Goal: Information Seeking & Learning: Learn about a topic

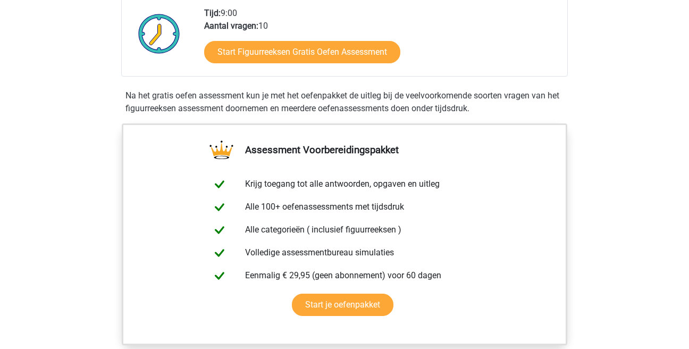
scroll to position [272, 0]
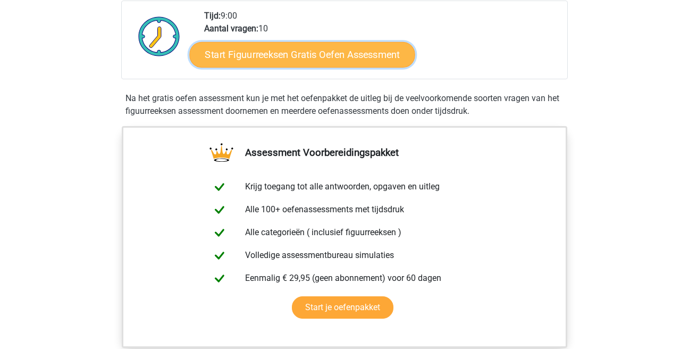
click at [288, 60] on link "Start Figuurreeksen Gratis Oefen Assessment" at bounding box center [302, 55] width 225 height 26
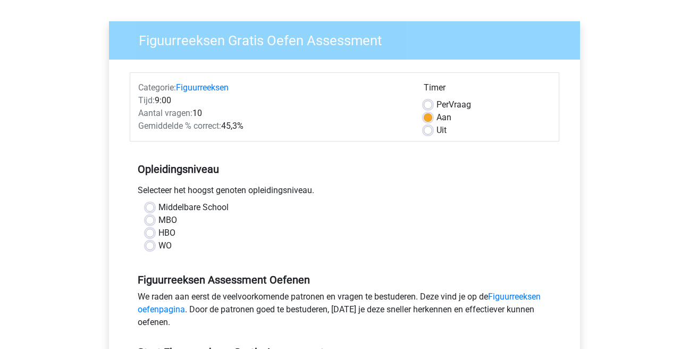
scroll to position [64, 0]
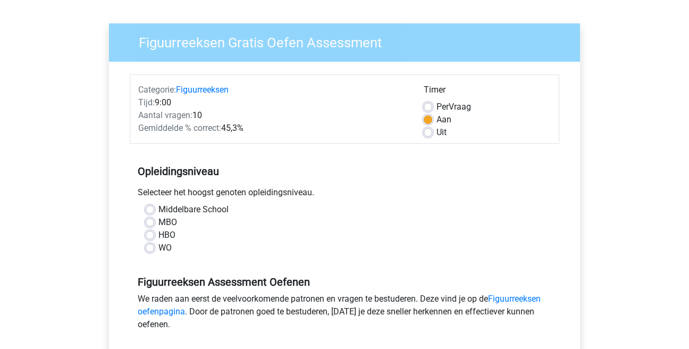
click at [158, 249] on label "WO" at bounding box center [164, 247] width 13 height 13
click at [147, 249] on input "WO" at bounding box center [150, 246] width 9 height 11
radio input "true"
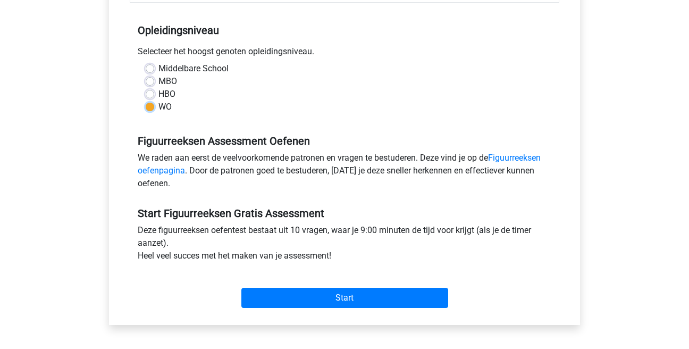
scroll to position [208, 0]
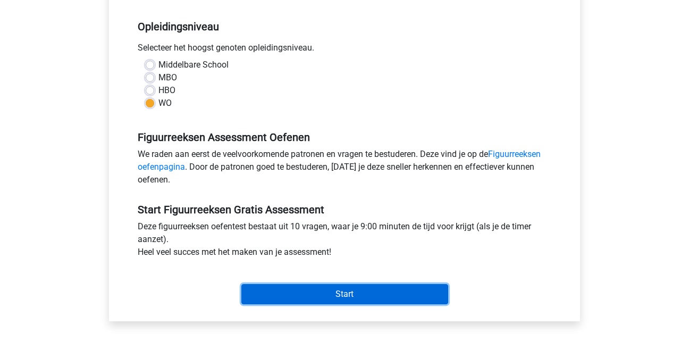
click at [330, 302] on input "Start" at bounding box center [344, 294] width 207 height 20
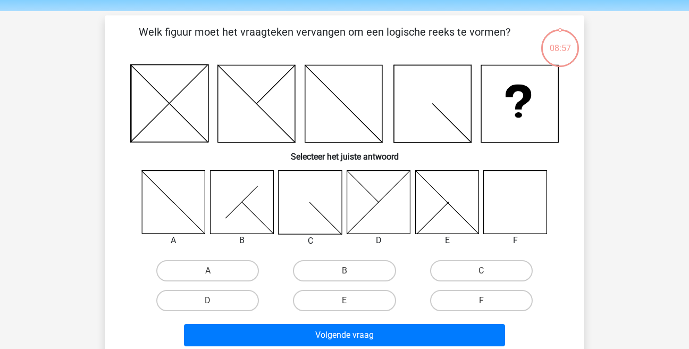
scroll to position [36, 0]
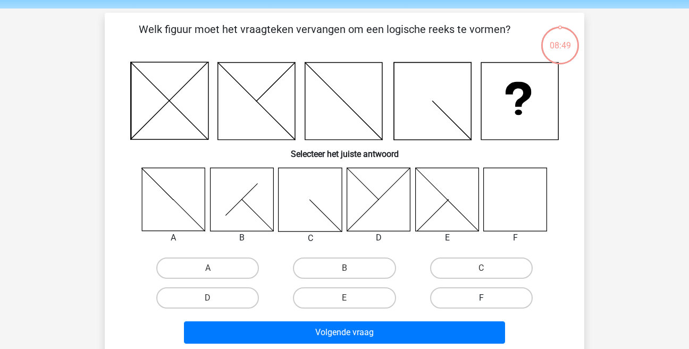
click at [498, 296] on label "F" at bounding box center [481, 297] width 103 height 21
click at [488, 298] on input "F" at bounding box center [484, 301] width 7 height 7
radio input "true"
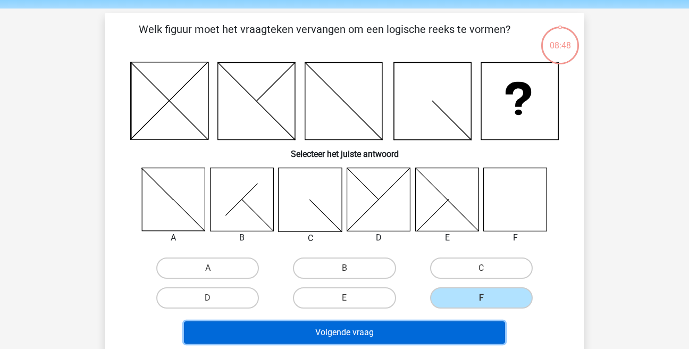
click at [384, 337] on button "Volgende vraag" at bounding box center [345, 332] width 322 height 22
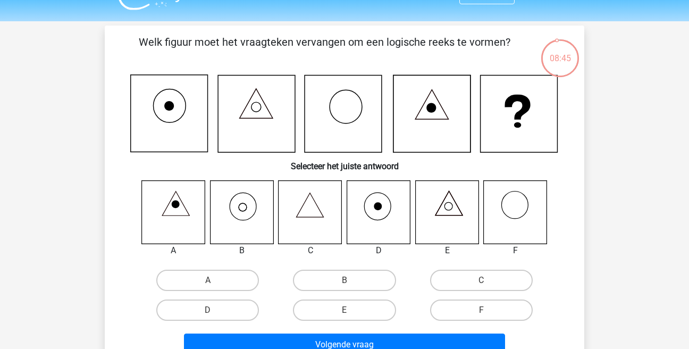
scroll to position [26, 0]
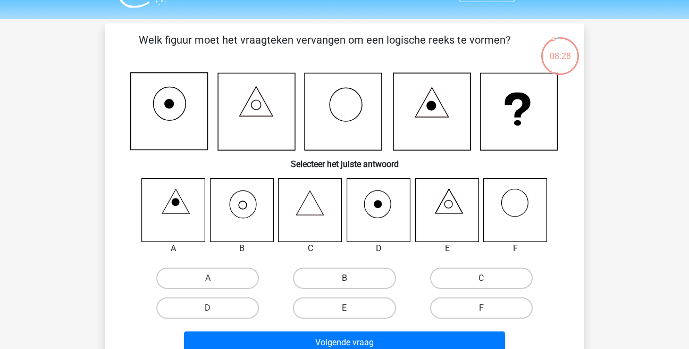
click at [339, 279] on label "B" at bounding box center [344, 278] width 103 height 21
click at [345, 279] on input "B" at bounding box center [348, 281] width 7 height 7
radio input "true"
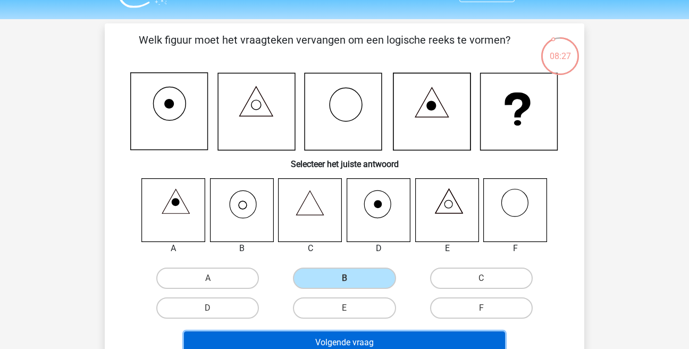
click at [342, 344] on button "Volgende vraag" at bounding box center [345, 342] width 322 height 22
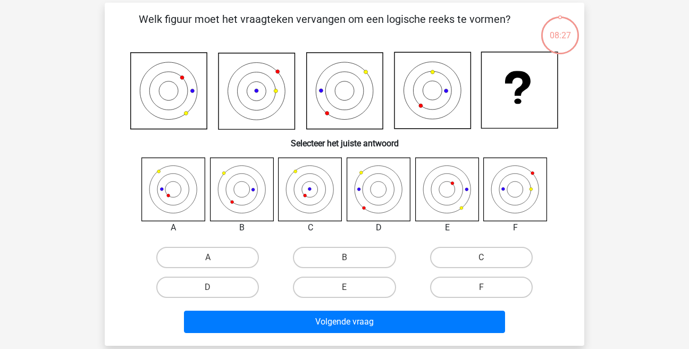
scroll to position [48, 0]
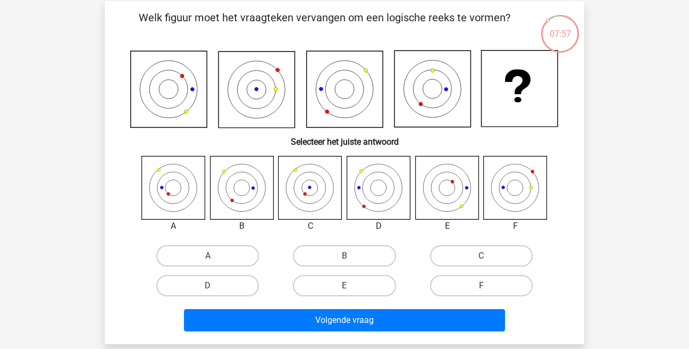
click at [167, 185] on icon at bounding box center [173, 187] width 63 height 63
click at [346, 252] on label "B" at bounding box center [344, 255] width 103 height 21
click at [346, 256] on input "B" at bounding box center [348, 259] width 7 height 7
radio input "true"
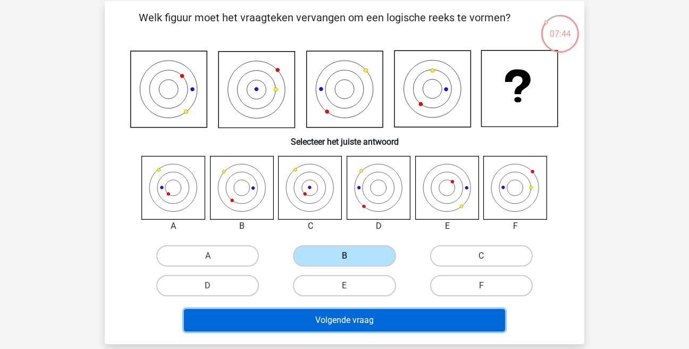
click at [354, 325] on button "Volgende vraag" at bounding box center [345, 320] width 322 height 22
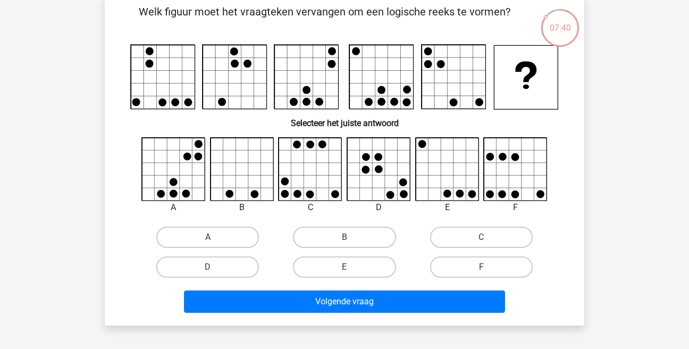
scroll to position [47, 0]
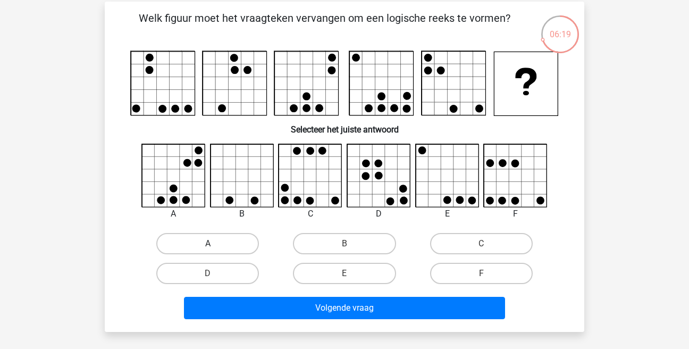
click at [206, 240] on label "A" at bounding box center [207, 243] width 103 height 21
click at [208, 244] on input "A" at bounding box center [211, 247] width 7 height 7
radio input "true"
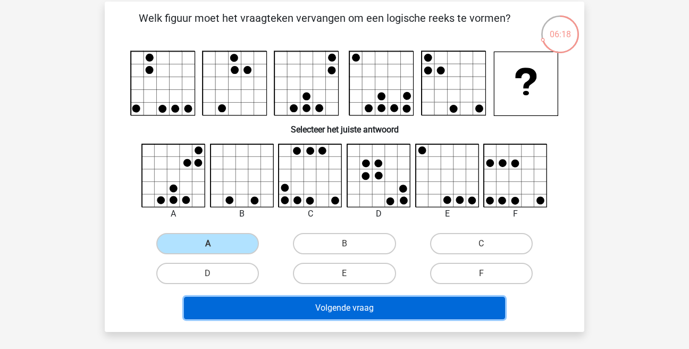
click at [286, 304] on button "Volgende vraag" at bounding box center [345, 308] width 322 height 22
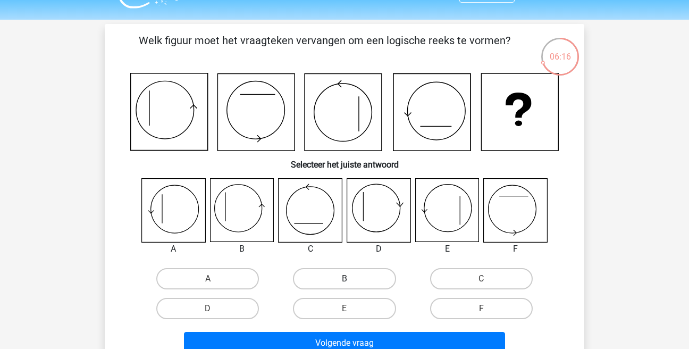
scroll to position [23, 0]
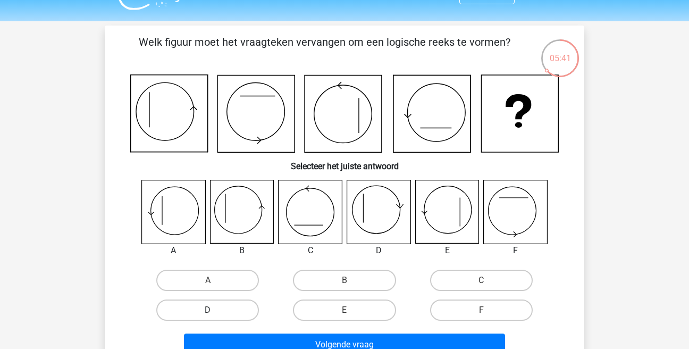
click at [182, 310] on label "D" at bounding box center [207, 309] width 103 height 21
click at [208, 310] on input "D" at bounding box center [211, 313] width 7 height 7
radio input "true"
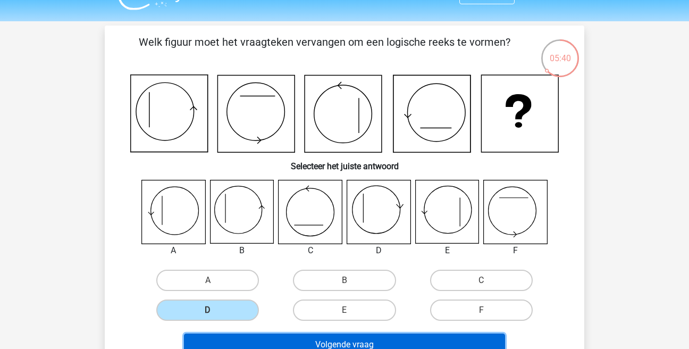
click at [271, 338] on button "Volgende vraag" at bounding box center [345, 344] width 322 height 22
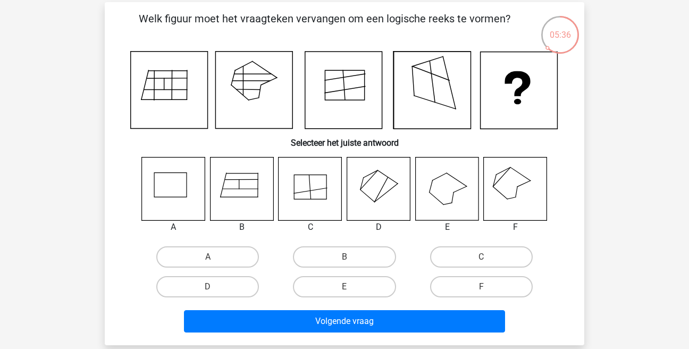
scroll to position [47, 0]
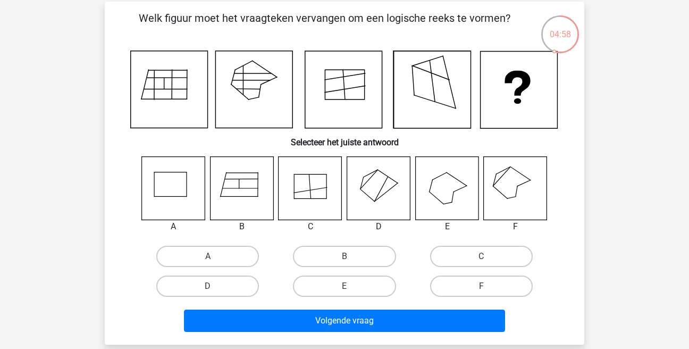
click at [488, 287] on input "F" at bounding box center [484, 289] width 7 height 7
radio input "true"
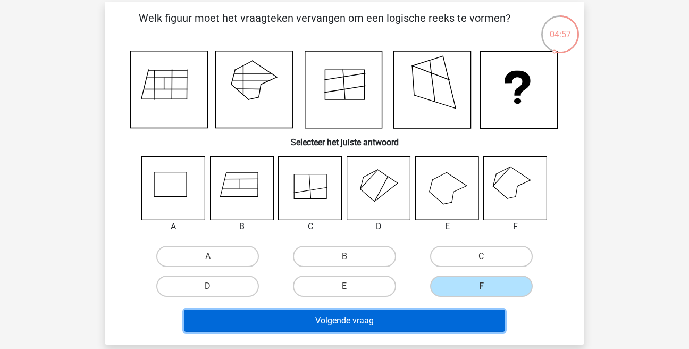
click at [423, 323] on button "Volgende vraag" at bounding box center [345, 321] width 322 height 22
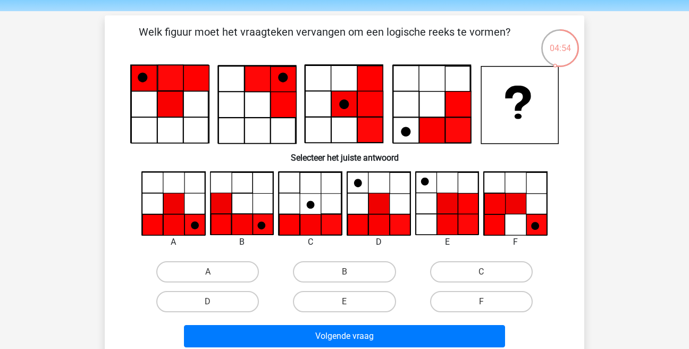
scroll to position [33, 0]
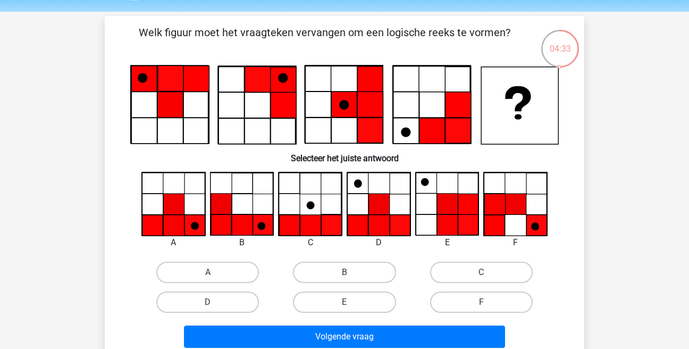
click at [211, 274] on input "A" at bounding box center [211, 275] width 7 height 7
radio input "true"
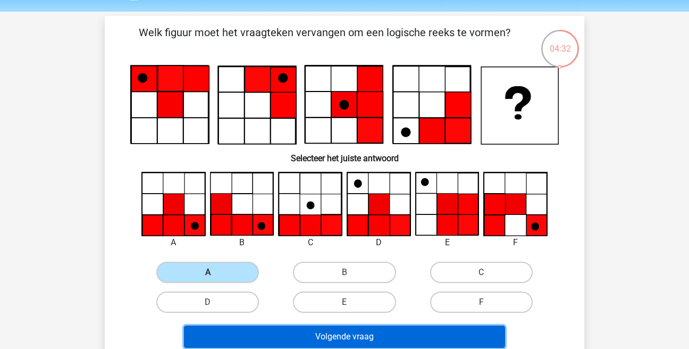
click at [297, 339] on button "Volgende vraag" at bounding box center [345, 336] width 322 height 22
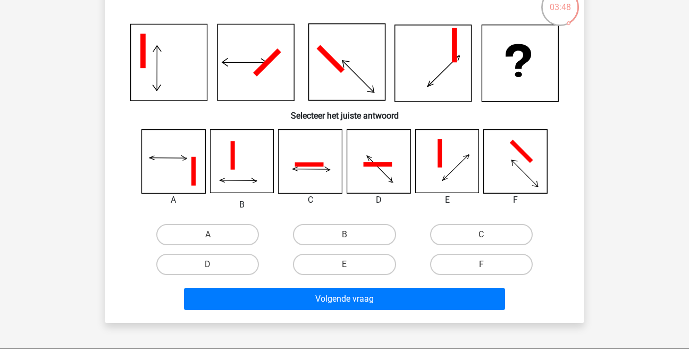
scroll to position [72, 0]
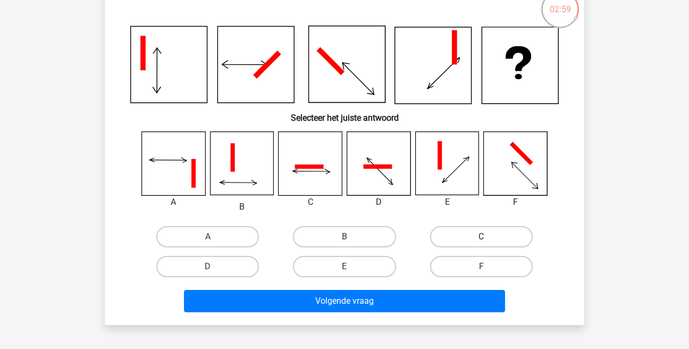
click at [460, 240] on label "C" at bounding box center [481, 236] width 103 height 21
click at [481, 240] on input "C" at bounding box center [484, 240] width 7 height 7
radio input "true"
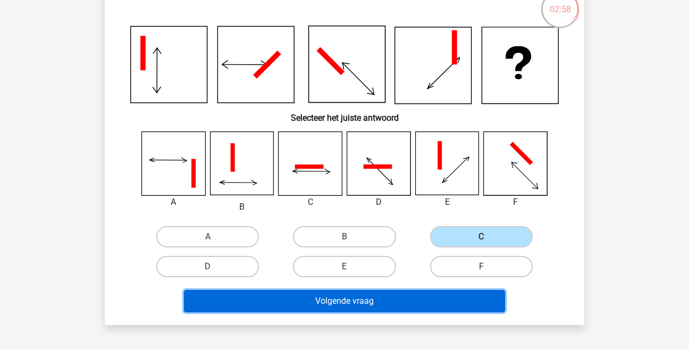
click at [385, 300] on button "Volgende vraag" at bounding box center [345, 301] width 322 height 22
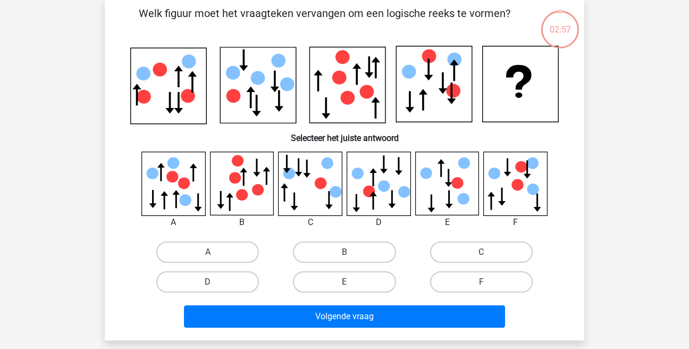
scroll to position [51, 0]
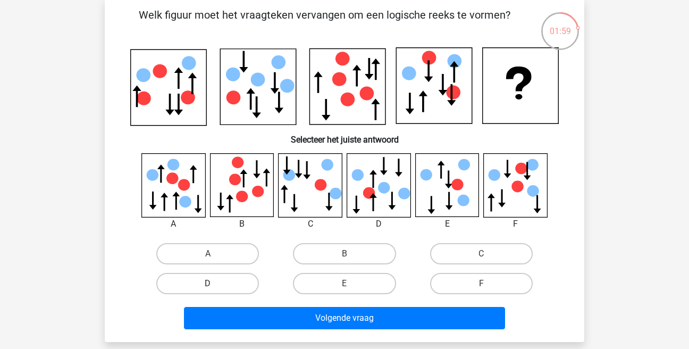
click at [188, 285] on label "D" at bounding box center [207, 283] width 103 height 21
click at [208, 285] on input "D" at bounding box center [211, 286] width 7 height 7
radio input "true"
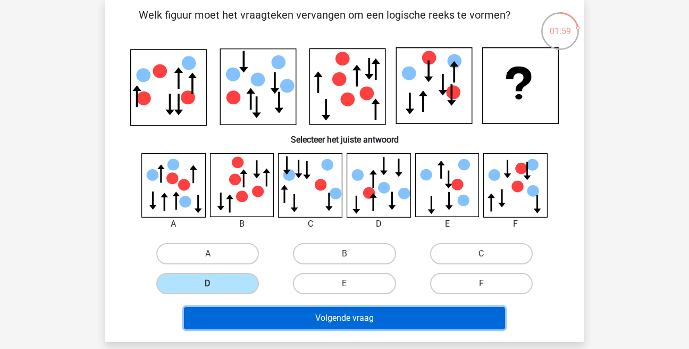
click at [307, 322] on button "Volgende vraag" at bounding box center [345, 318] width 322 height 22
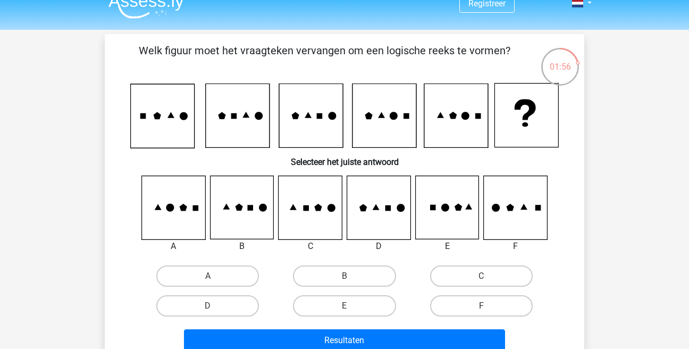
scroll to position [14, 0]
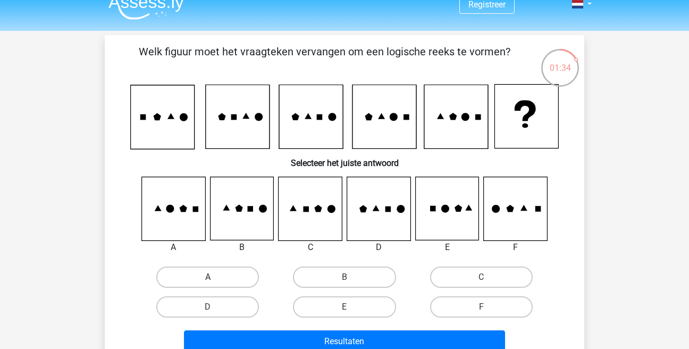
click at [187, 276] on label "A" at bounding box center [207, 276] width 103 height 21
click at [208, 277] on input "A" at bounding box center [211, 280] width 7 height 7
radio input "true"
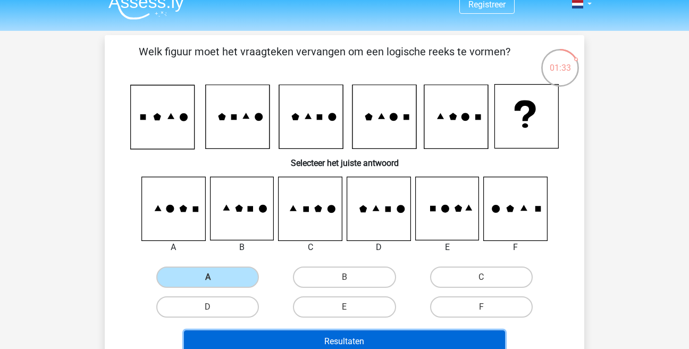
click at [302, 336] on button "Resultaten" at bounding box center [345, 341] width 322 height 22
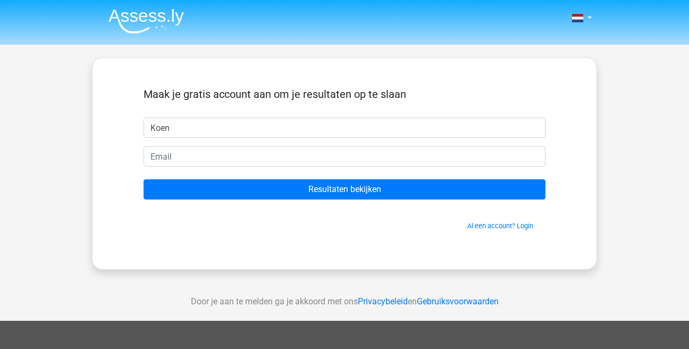
type input "Koen"
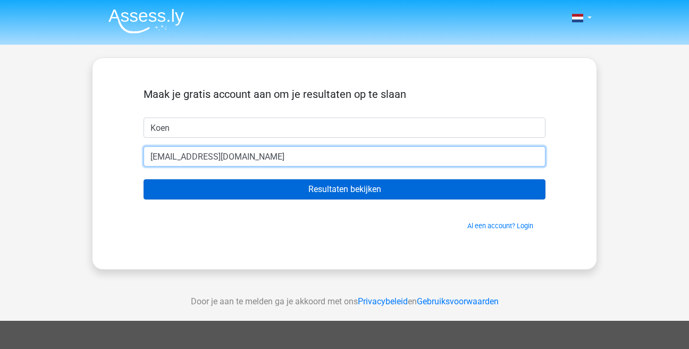
type input "koen_zoeter@hotmail.nl"
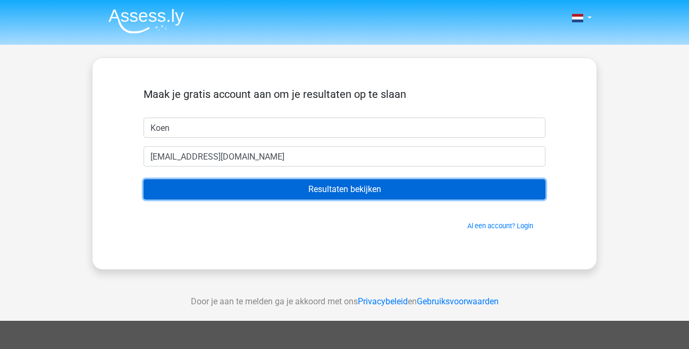
click at [330, 196] on input "Resultaten bekijken" at bounding box center [345, 189] width 402 height 20
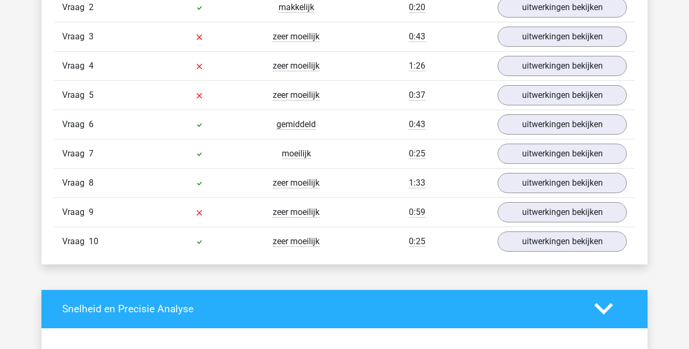
scroll to position [953, 0]
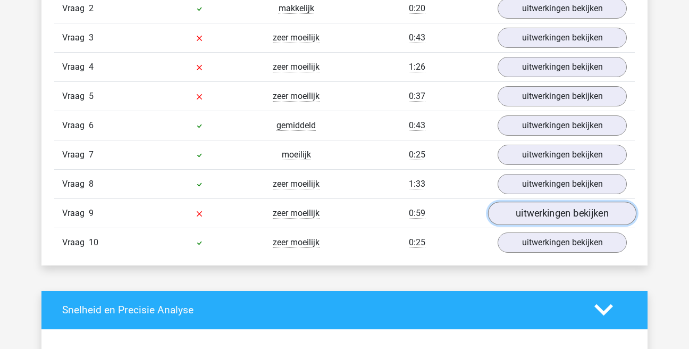
click at [538, 214] on link "uitwerkingen bekijken" at bounding box center [562, 213] width 148 height 23
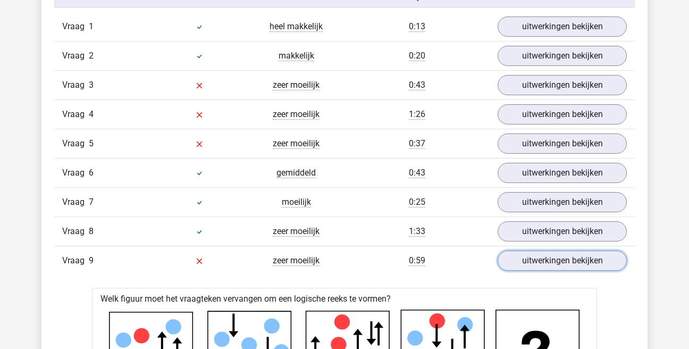
scroll to position [886, 0]
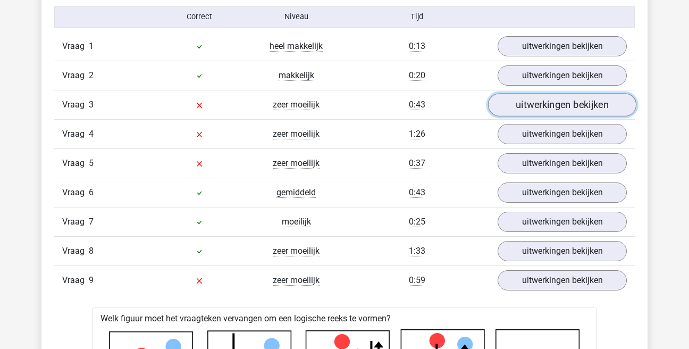
click at [538, 104] on link "uitwerkingen bekijken" at bounding box center [562, 104] width 148 height 23
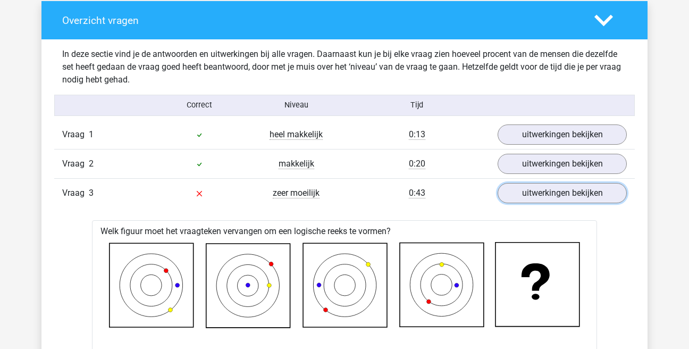
scroll to position [799, 0]
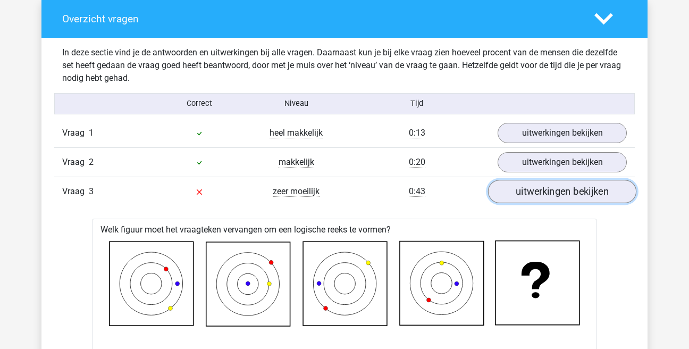
click at [538, 195] on link "uitwerkingen bekijken" at bounding box center [562, 191] width 148 height 23
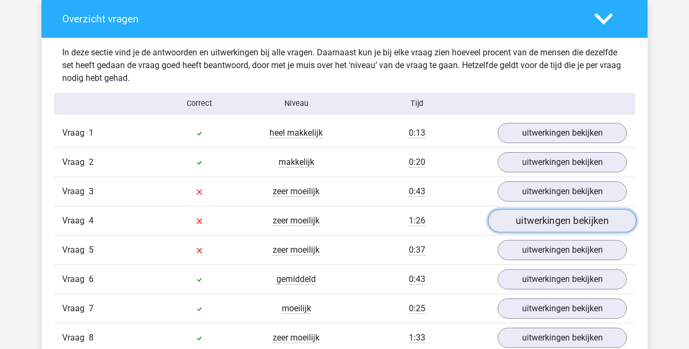
click at [526, 223] on link "uitwerkingen bekijken" at bounding box center [562, 220] width 148 height 23
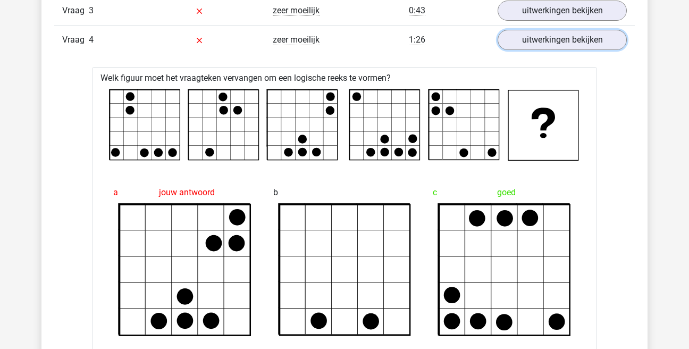
scroll to position [798, 0]
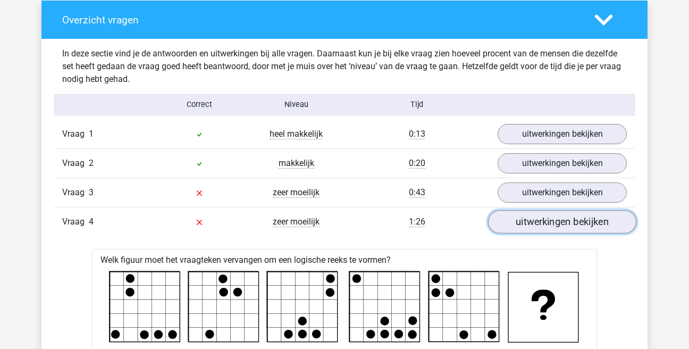
click at [552, 220] on link "uitwerkingen bekijken" at bounding box center [562, 221] width 148 height 23
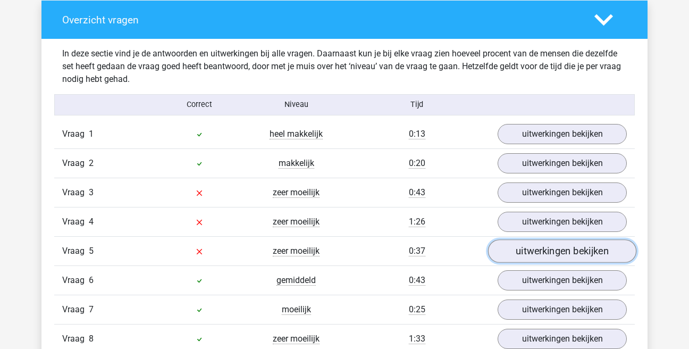
click at [554, 250] on link "uitwerkingen bekijken" at bounding box center [562, 250] width 148 height 23
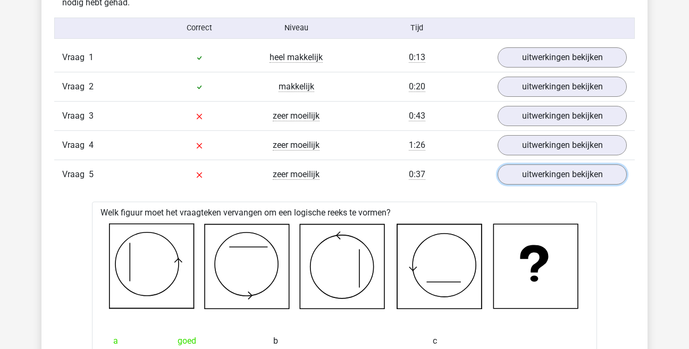
scroll to position [875, 0]
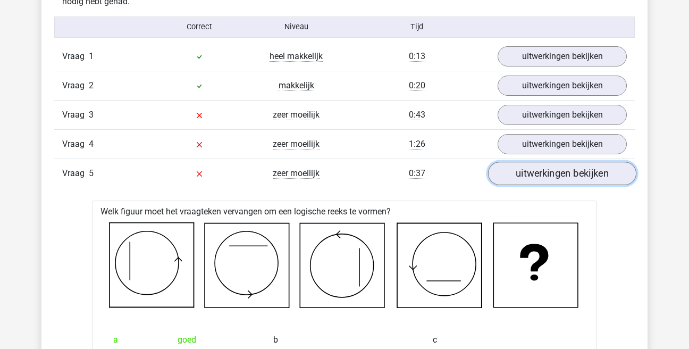
click at [527, 173] on link "uitwerkingen bekijken" at bounding box center [562, 173] width 148 height 23
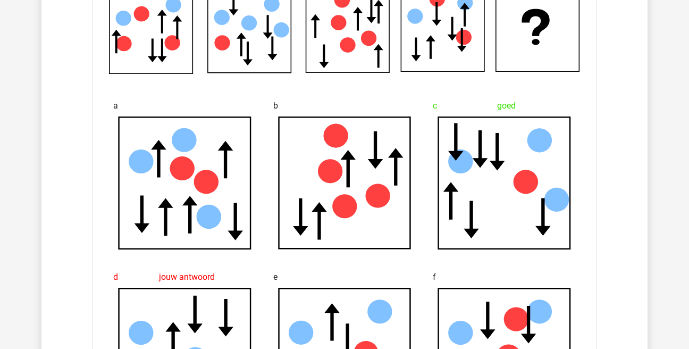
scroll to position [1218, 0]
